Goal: Information Seeking & Learning: Learn about a topic

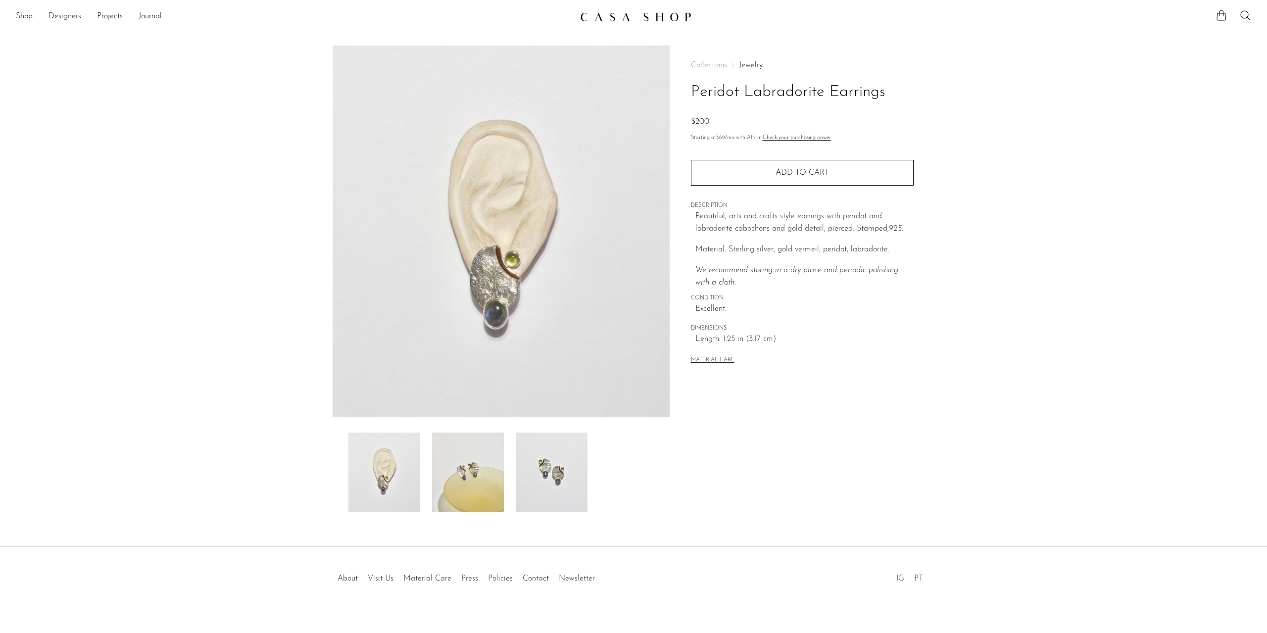
click at [556, 464] on img at bounding box center [552, 471] width 72 height 79
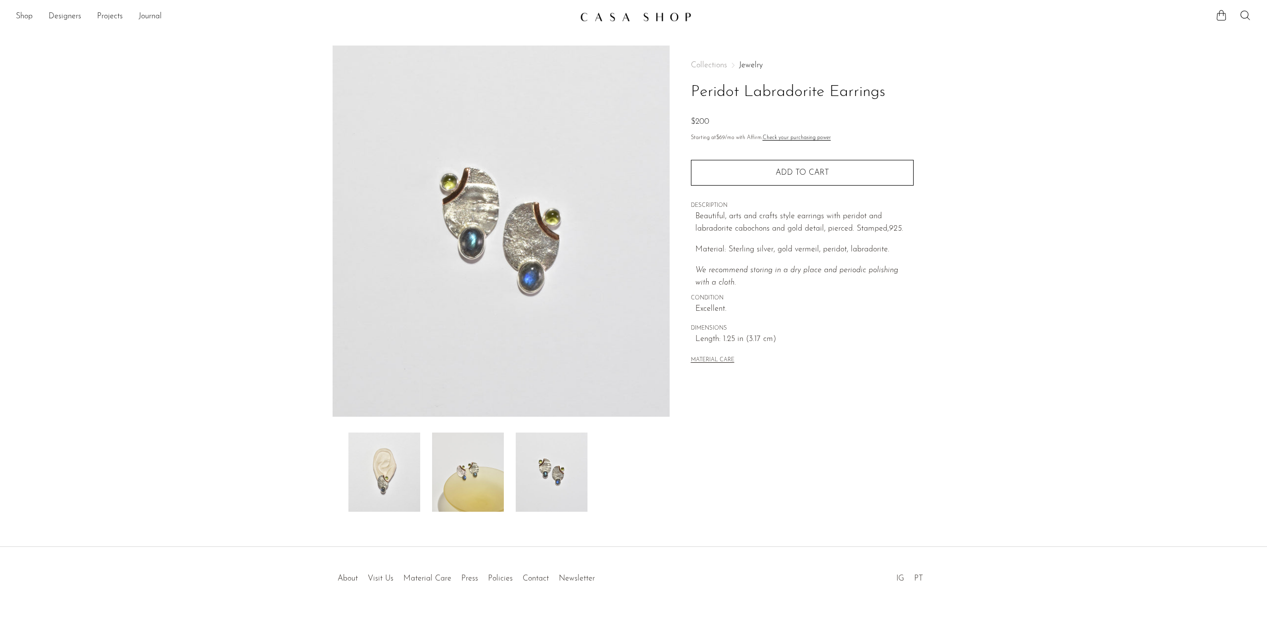
click at [466, 472] on img at bounding box center [468, 471] width 72 height 79
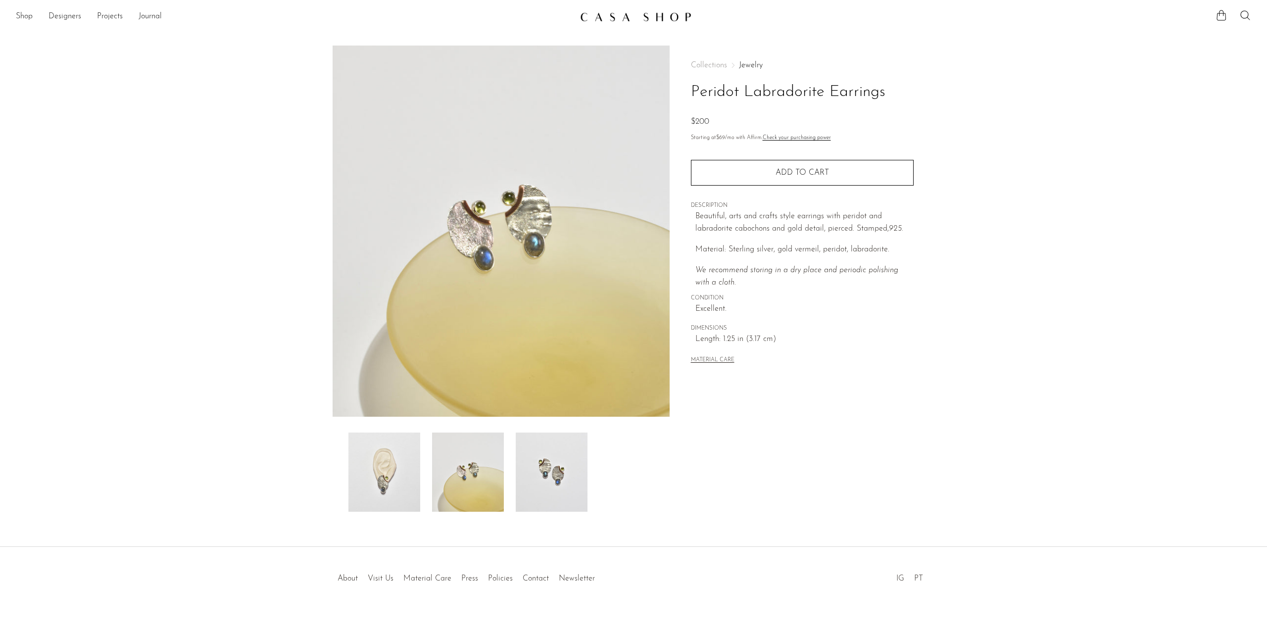
click at [408, 462] on img at bounding box center [384, 471] width 72 height 79
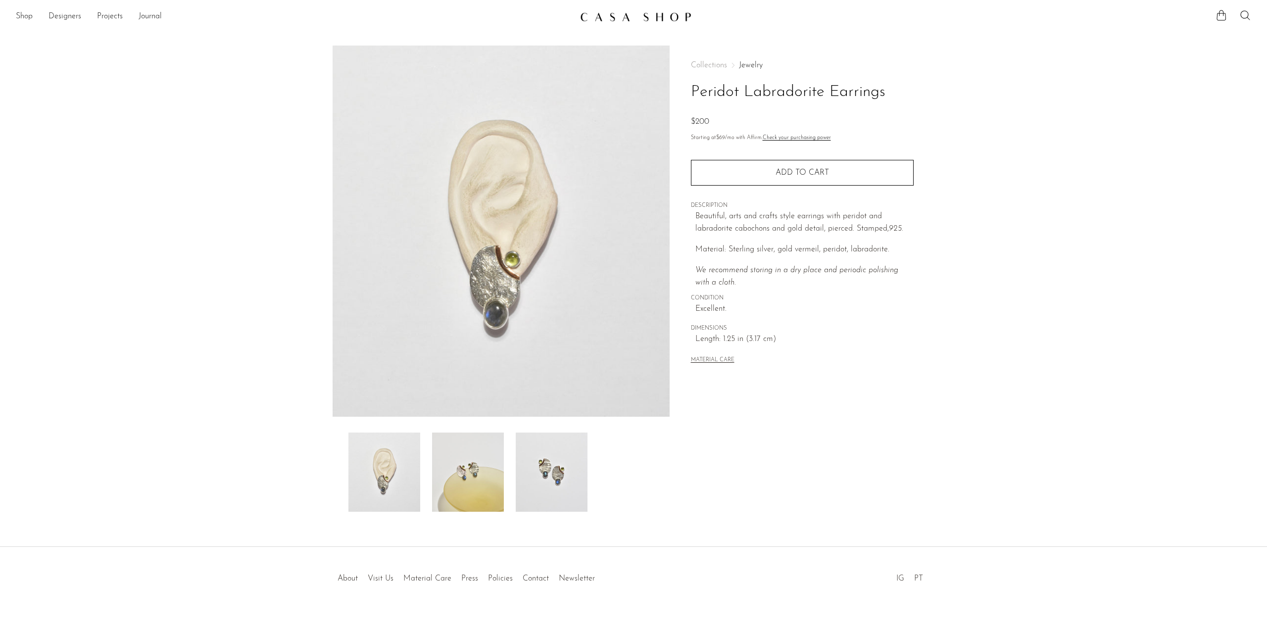
click at [750, 63] on link "Jewelry" at bounding box center [751, 65] width 24 height 8
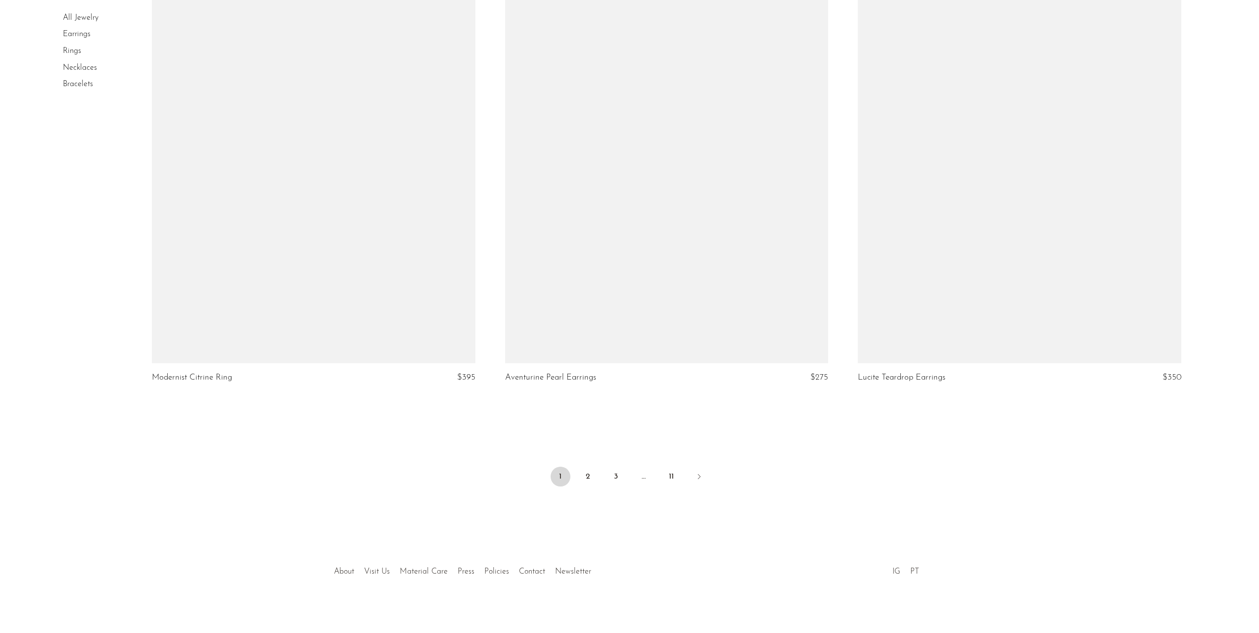
scroll to position [5645, 0]
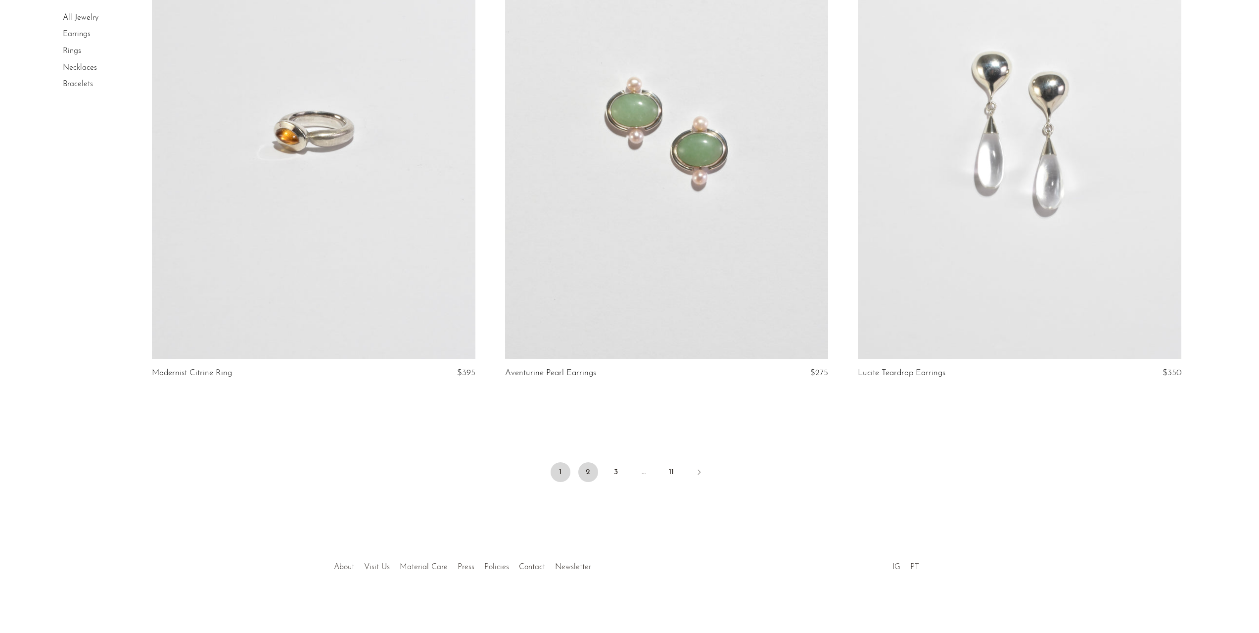
click at [583, 476] on link "2" at bounding box center [588, 472] width 20 height 20
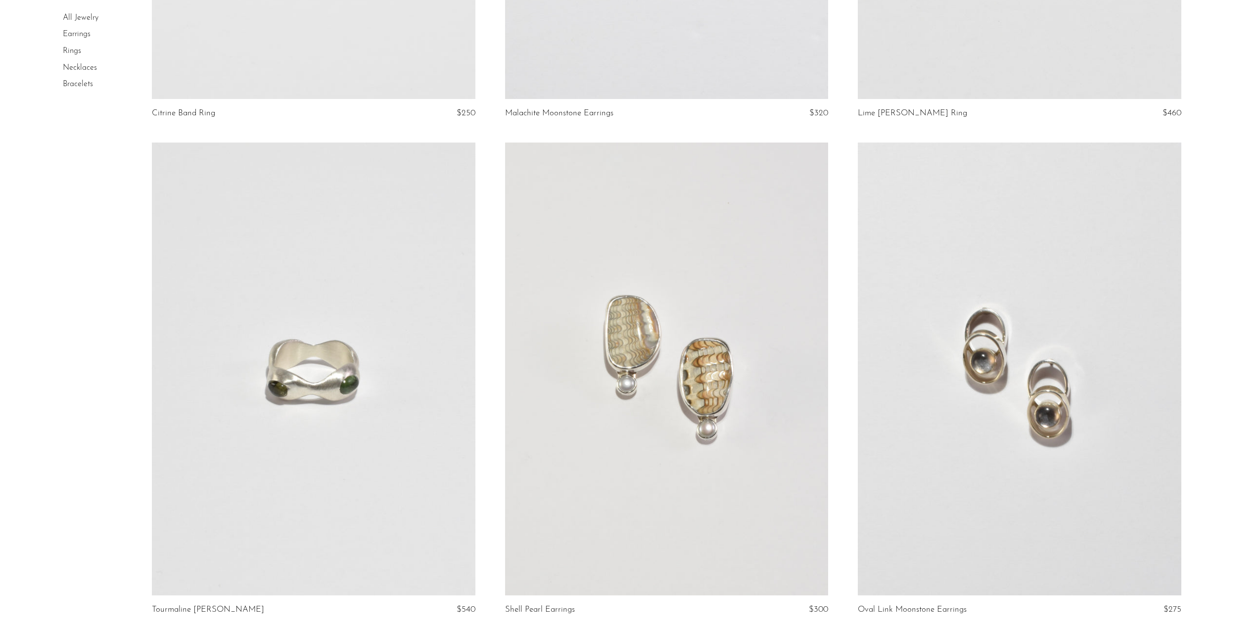
scroll to position [445, 0]
click at [1018, 430] on link at bounding box center [1019, 368] width 323 height 453
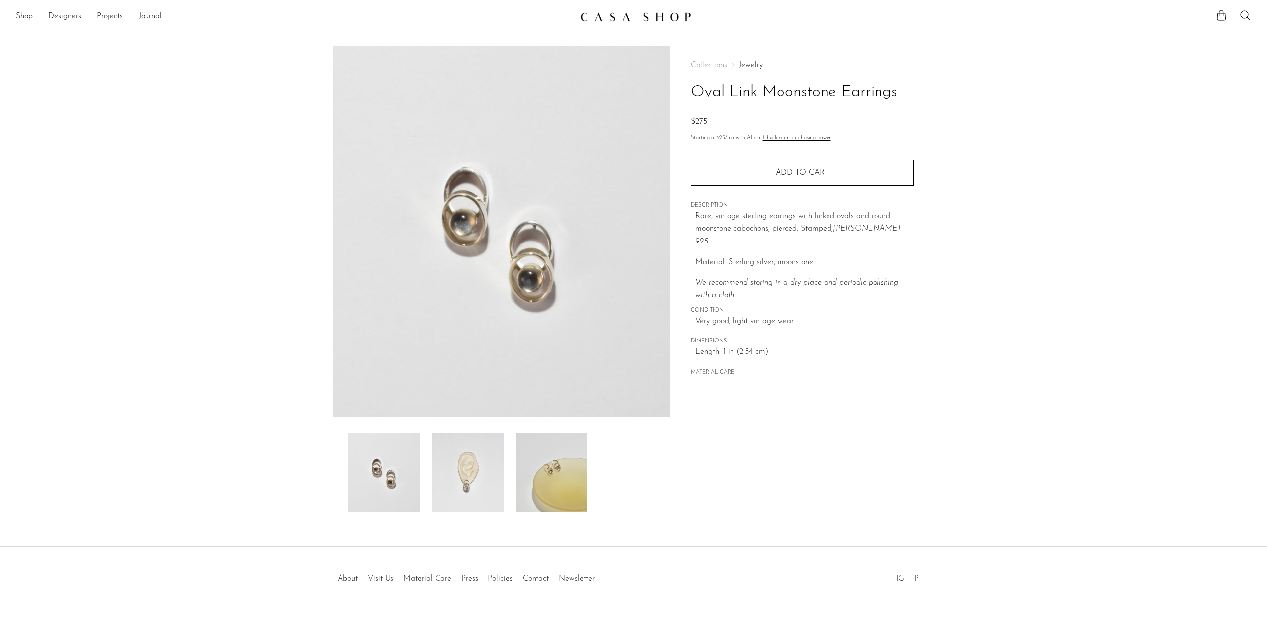
click at [475, 475] on img at bounding box center [468, 471] width 72 height 79
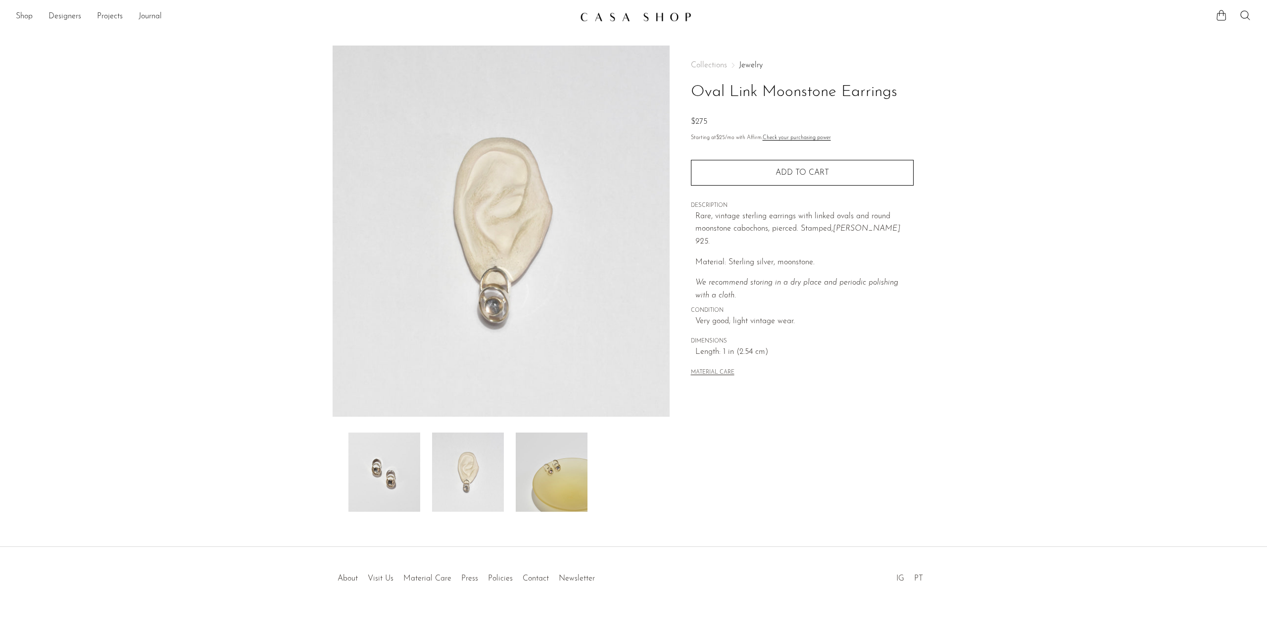
click at [543, 476] on img at bounding box center [552, 471] width 72 height 79
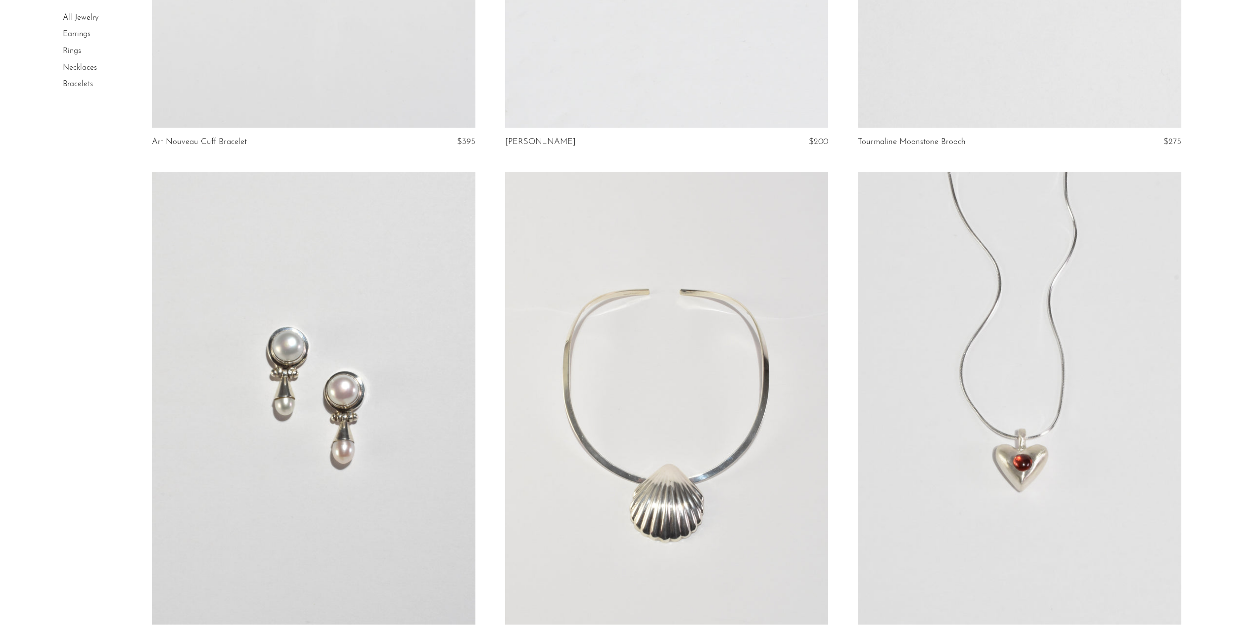
scroll to position [4008, 0]
